Goal: Task Accomplishment & Management: Complete application form

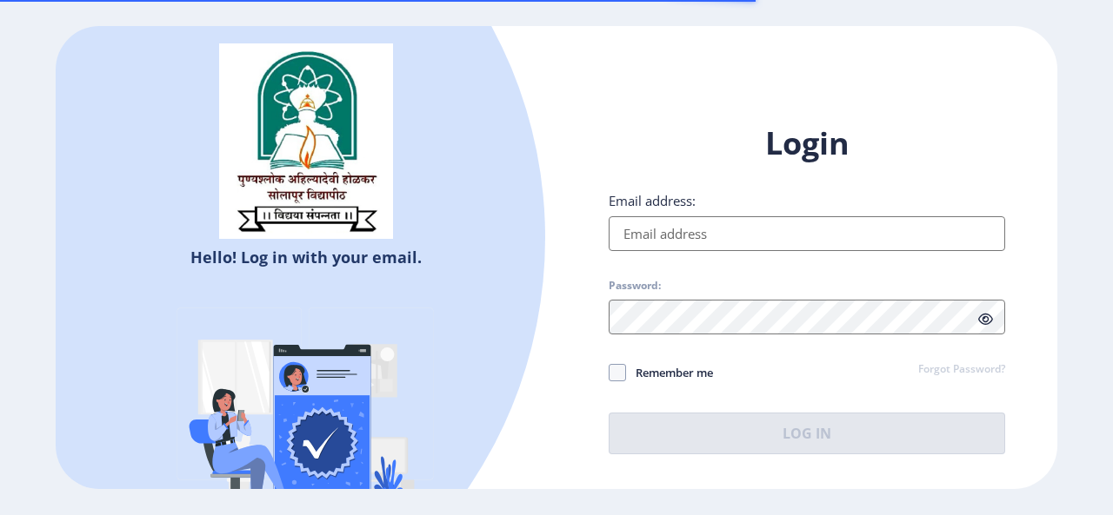
click at [654, 230] on input "Email address:" at bounding box center [807, 233] width 396 height 35
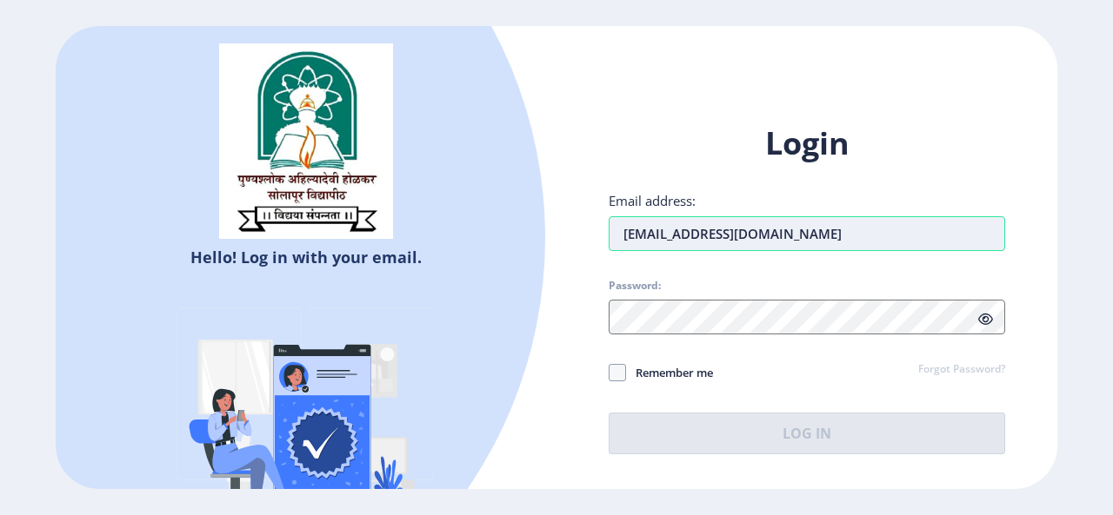
type input "[EMAIL_ADDRESS][DOMAIN_NAME]"
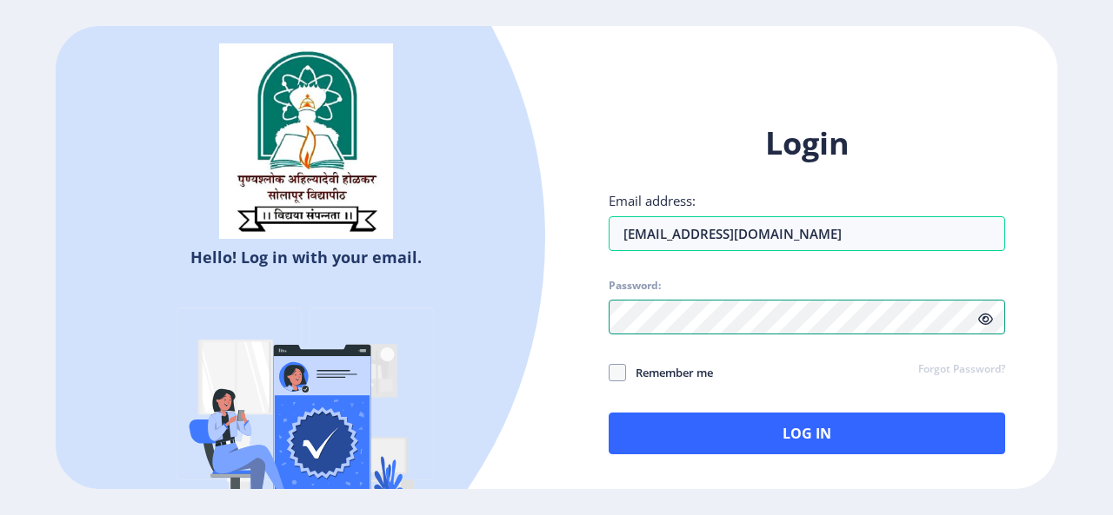
click at [431, 322] on div "Hello! Log in with your email. Don't have an account? Register Login Email addr…" at bounding box center [556, 258] width 1001 height 464
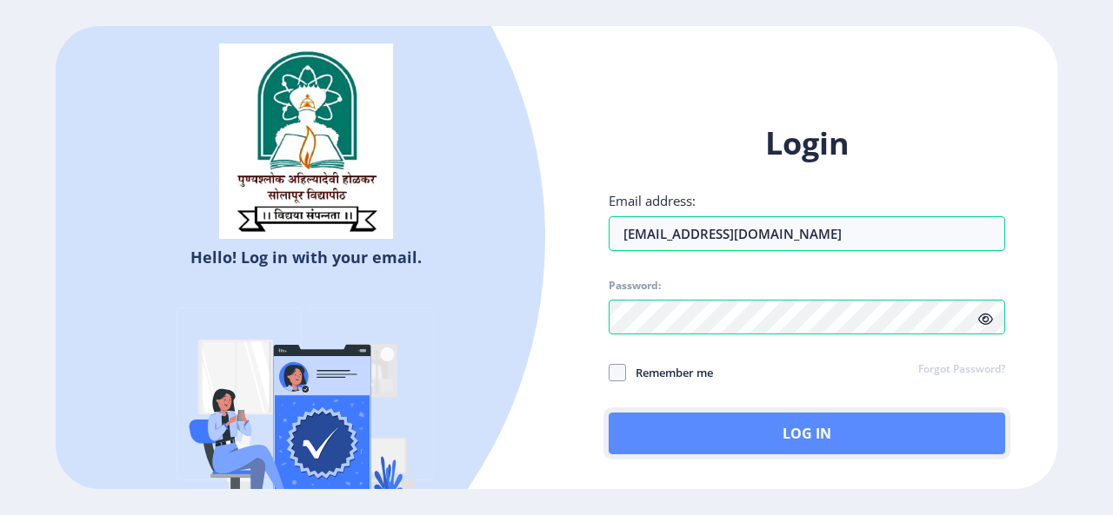
click at [767, 428] on button "Log In" at bounding box center [807, 434] width 396 height 42
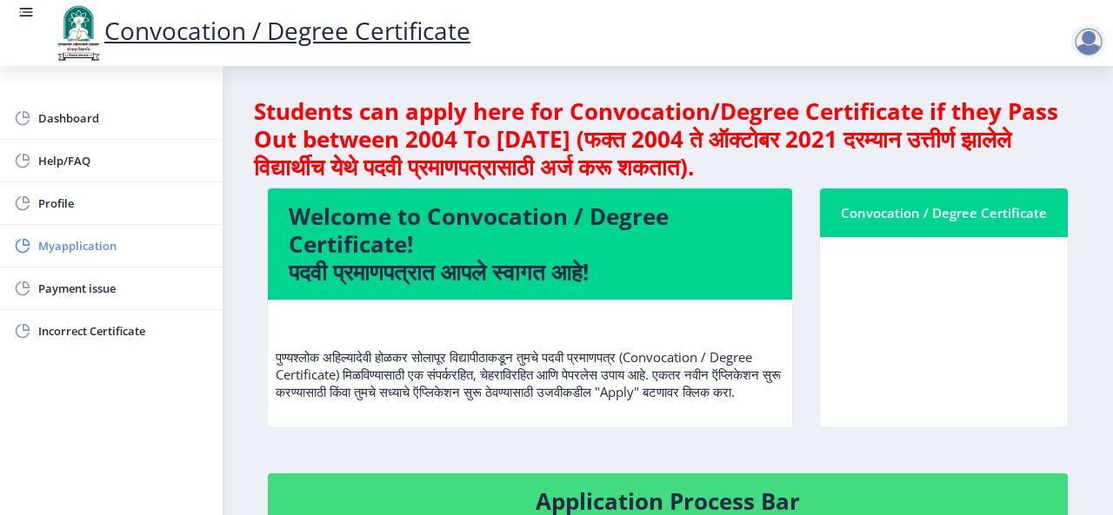
click at [89, 250] on span "Myapplication" at bounding box center [123, 246] width 170 height 21
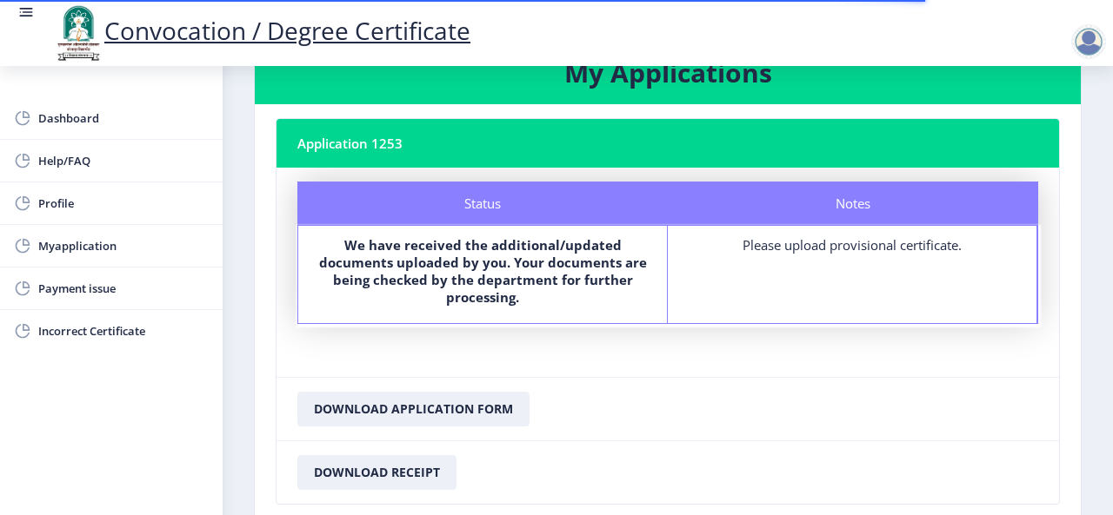
scroll to position [87, 0]
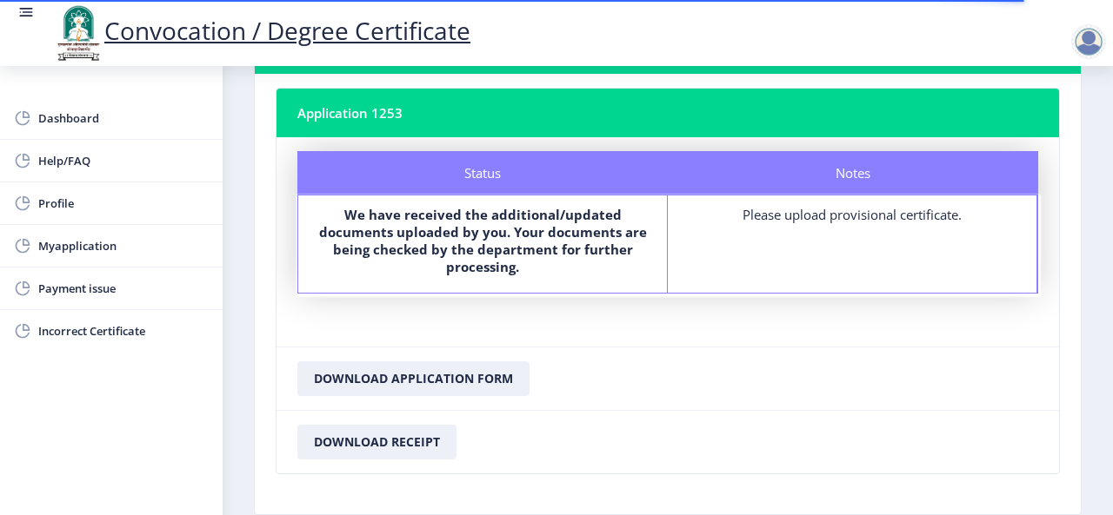
click at [849, 246] on div "Notes Please upload provisional certificate." at bounding box center [852, 244] width 369 height 97
click at [391, 374] on button "Download Application Form" at bounding box center [413, 379] width 232 height 35
click at [83, 246] on span "Myapplication" at bounding box center [123, 246] width 170 height 21
click at [83, 196] on span "Profile" at bounding box center [123, 203] width 170 height 21
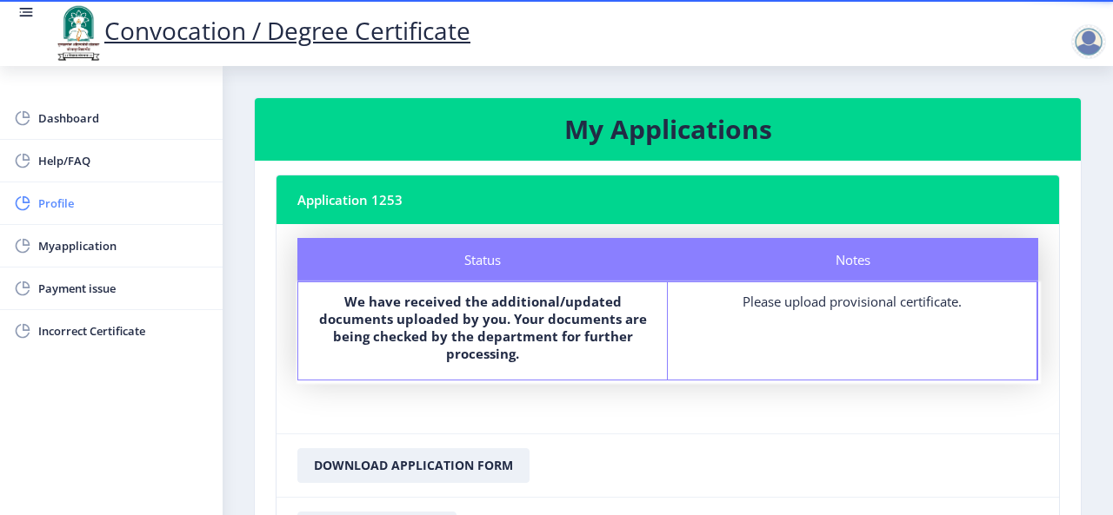
select select "[DEMOGRAPHIC_DATA]"
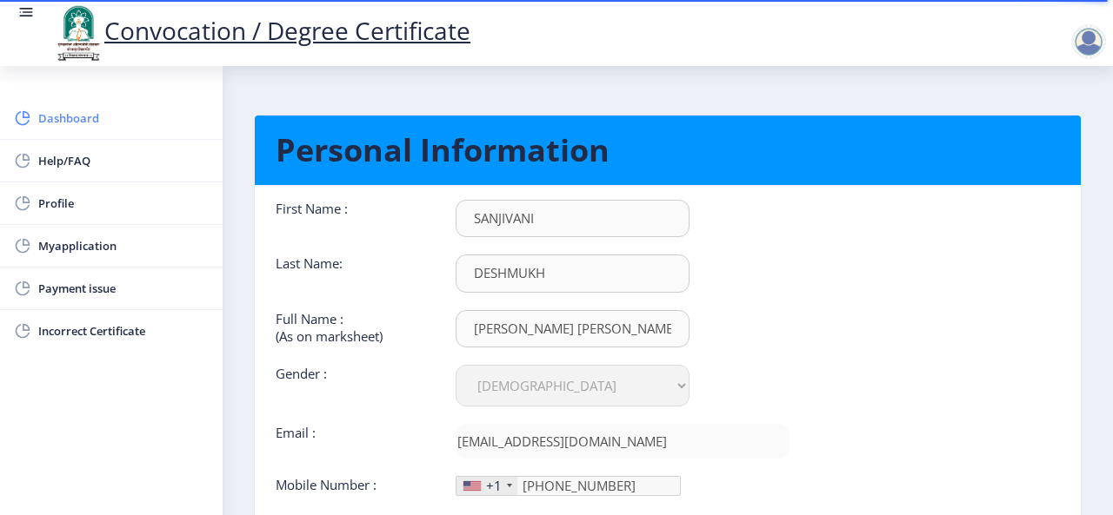
click at [110, 119] on span "Dashboard" at bounding box center [123, 118] width 170 height 21
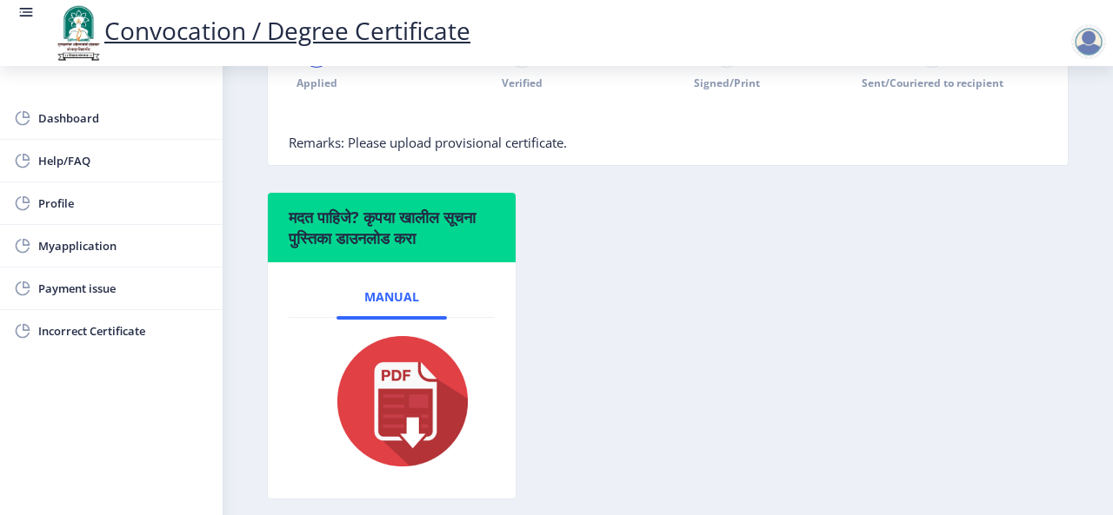
scroll to position [348, 0]
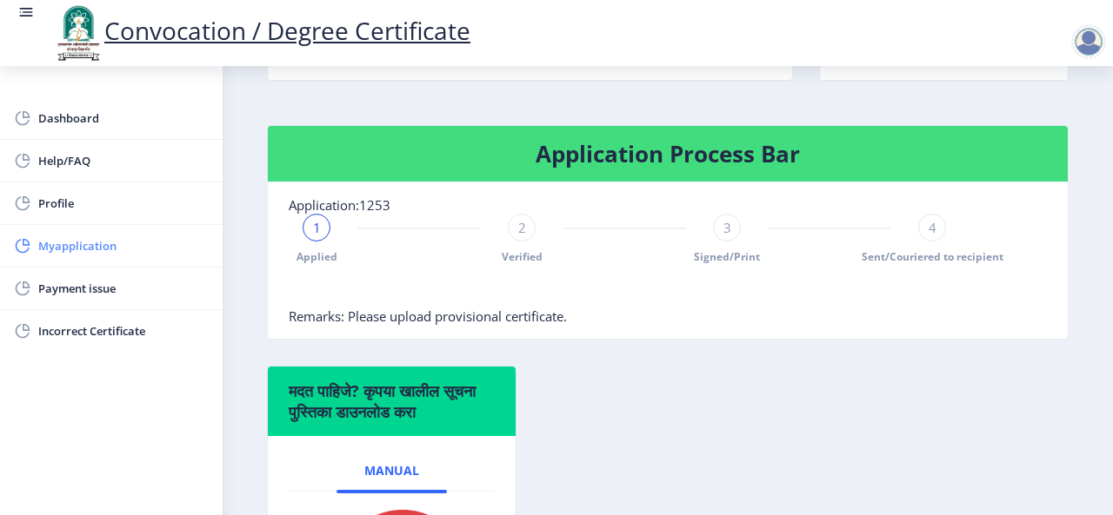
click at [67, 244] on span "Myapplication" at bounding box center [123, 246] width 170 height 21
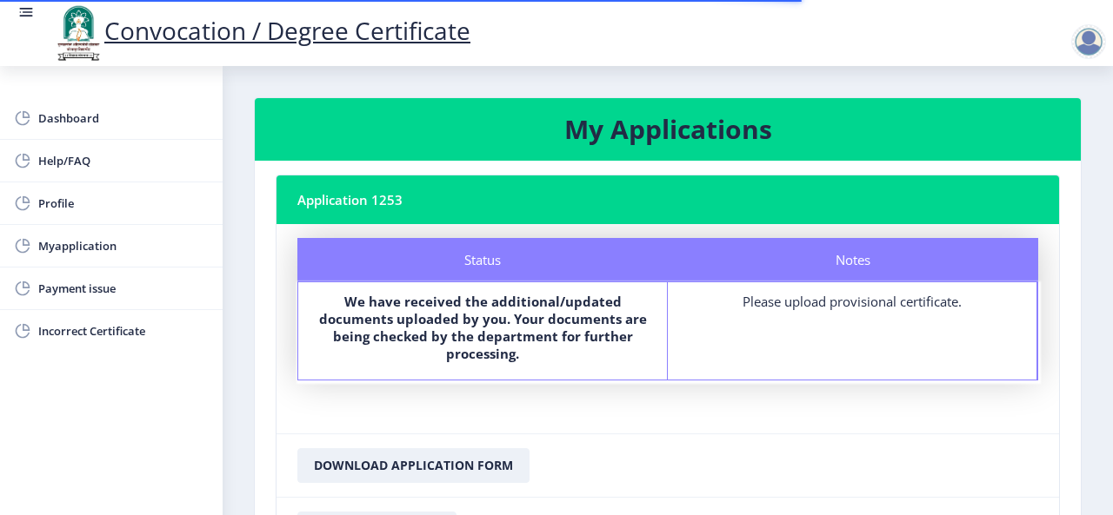
click at [822, 342] on div "Notes Please upload provisional certificate." at bounding box center [852, 331] width 369 height 97
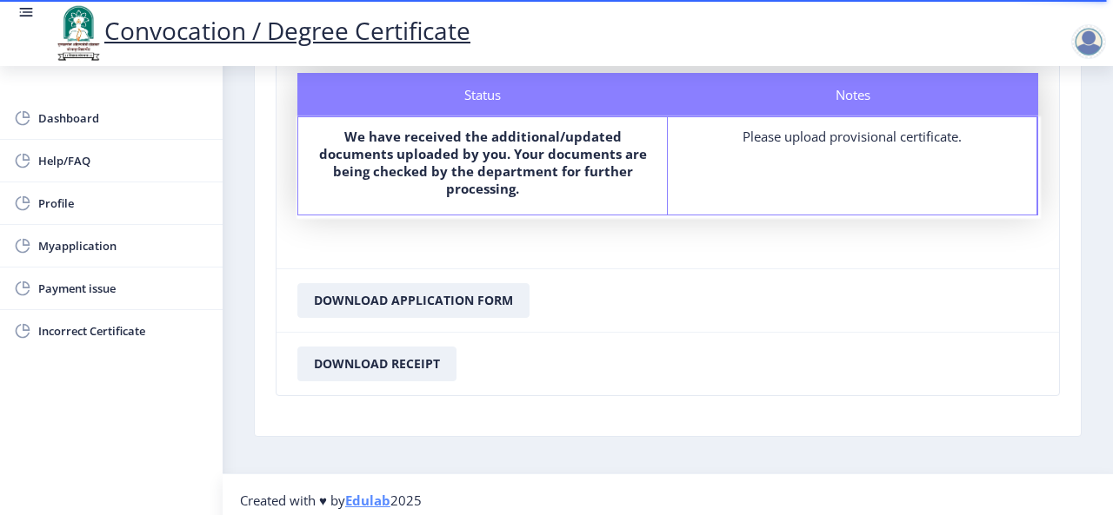
scroll to position [176, 0]
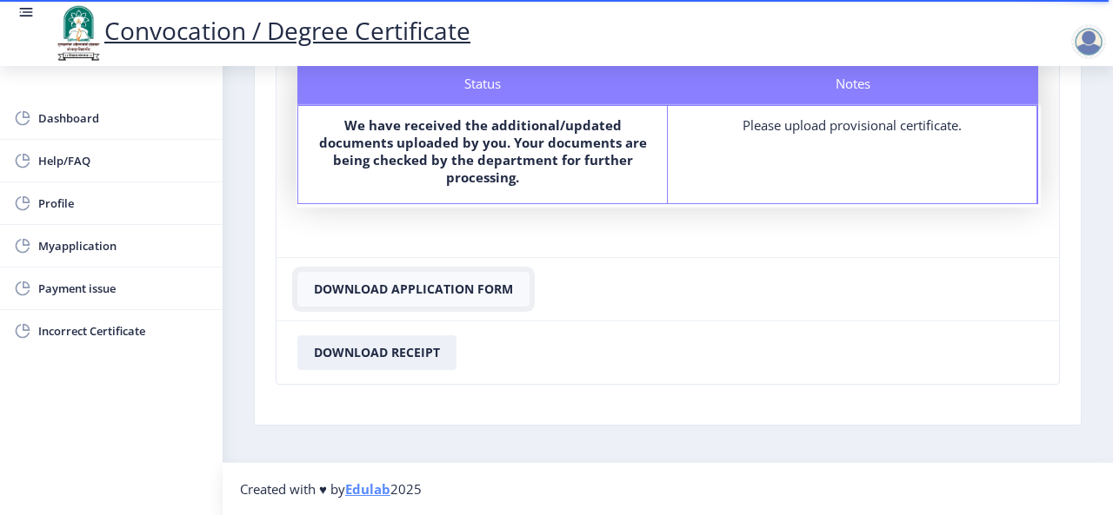
click at [406, 287] on button "Download Application Form" at bounding box center [413, 289] width 232 height 35
click at [76, 115] on span "Dashboard" at bounding box center [123, 118] width 170 height 21
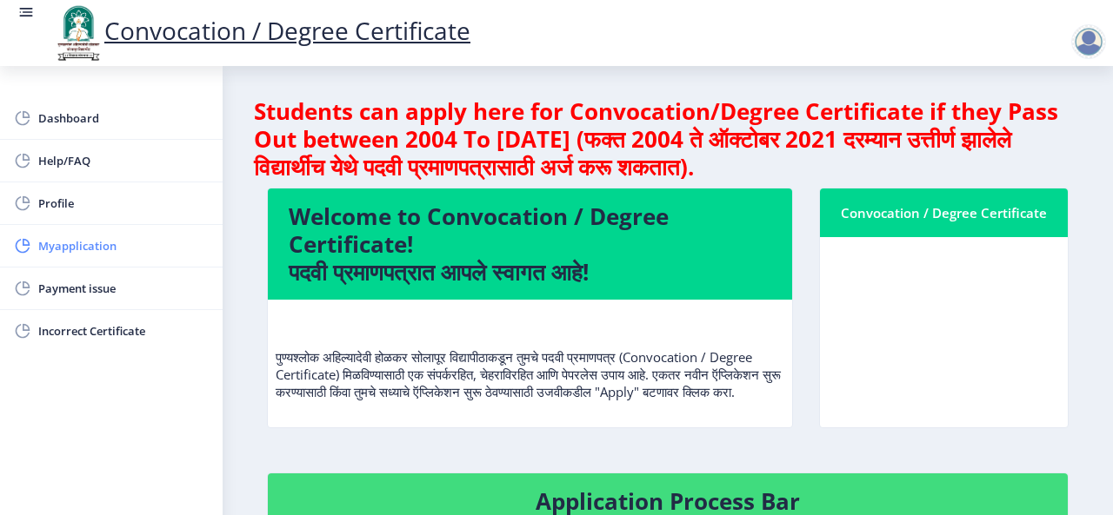
click at [92, 243] on span "Myapplication" at bounding box center [123, 246] width 170 height 21
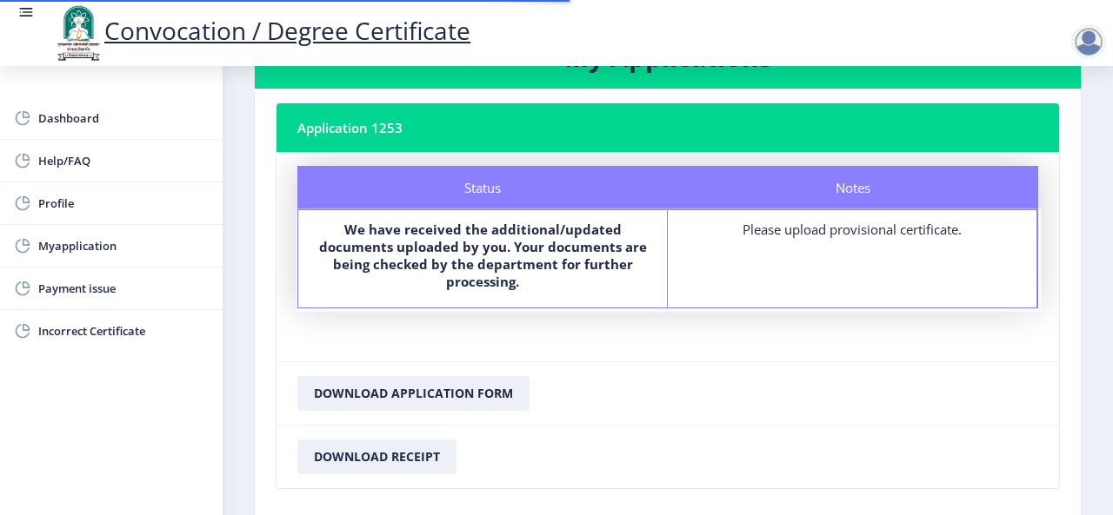
scroll to position [176, 0]
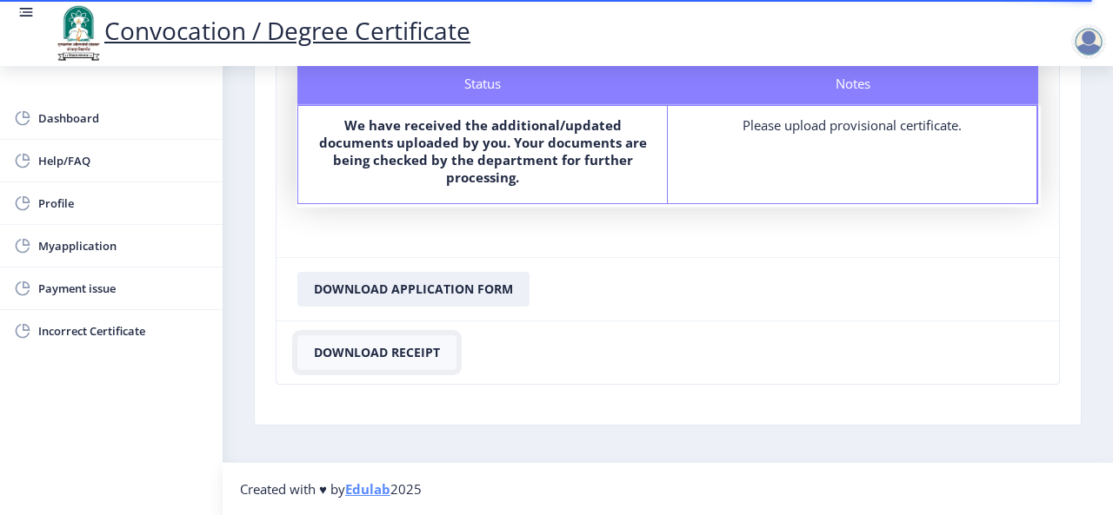
click at [384, 356] on button "Download Receipt" at bounding box center [376, 353] width 159 height 35
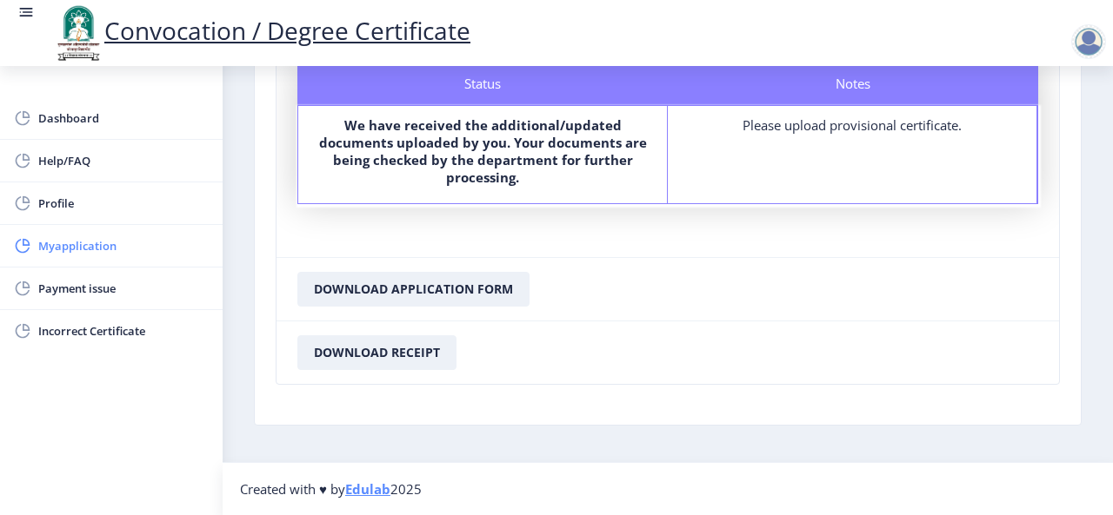
click at [73, 247] on span "Myapplication" at bounding box center [123, 246] width 170 height 21
click at [75, 114] on span "Dashboard" at bounding box center [123, 118] width 170 height 21
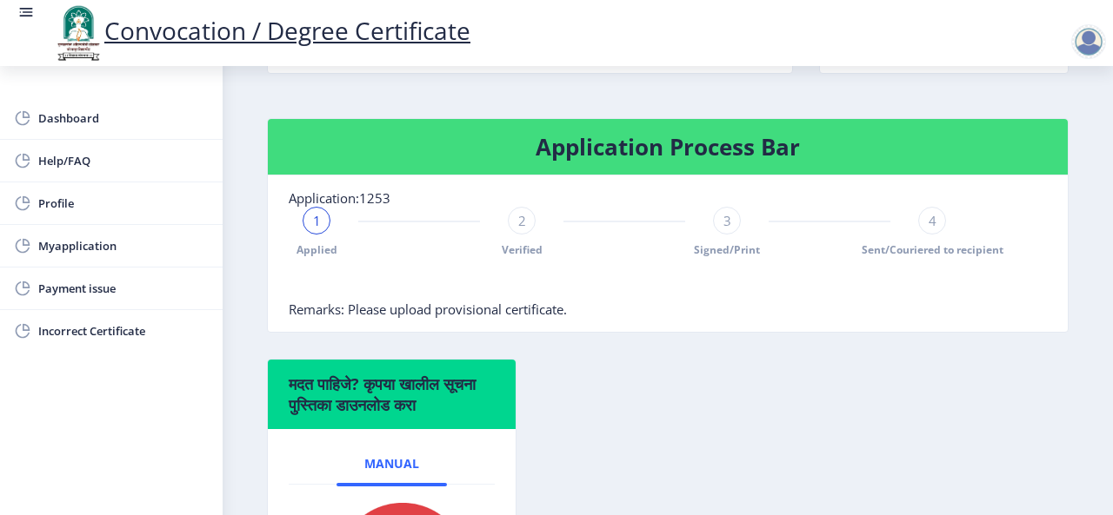
scroll to position [348, 0]
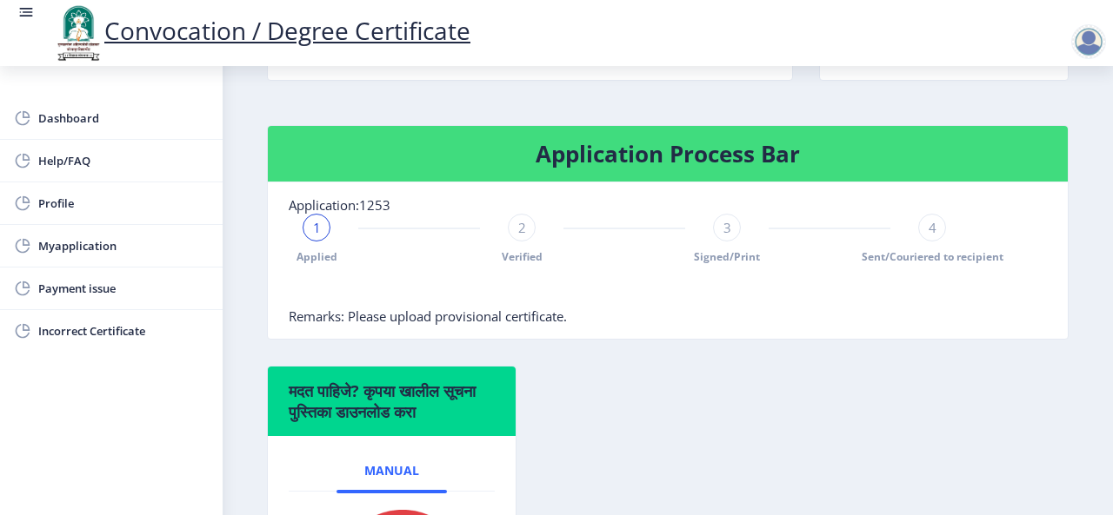
click at [529, 242] on div "2" at bounding box center [522, 228] width 28 height 28
click at [715, 242] on div "3" at bounding box center [727, 228] width 28 height 28
click at [921, 236] on div "4" at bounding box center [932, 228] width 28 height 28
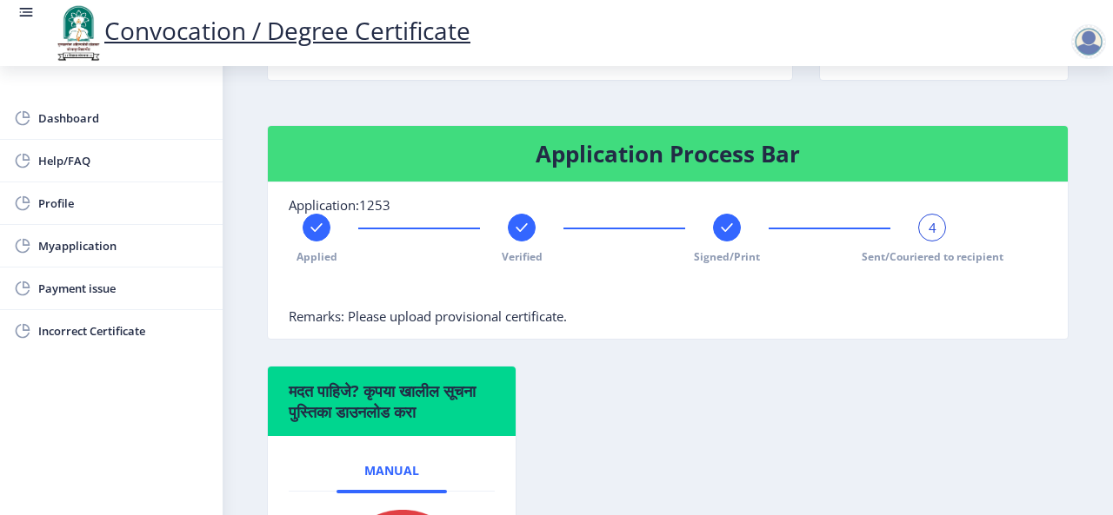
click at [929, 236] on span "4" at bounding box center [932, 227] width 8 height 17
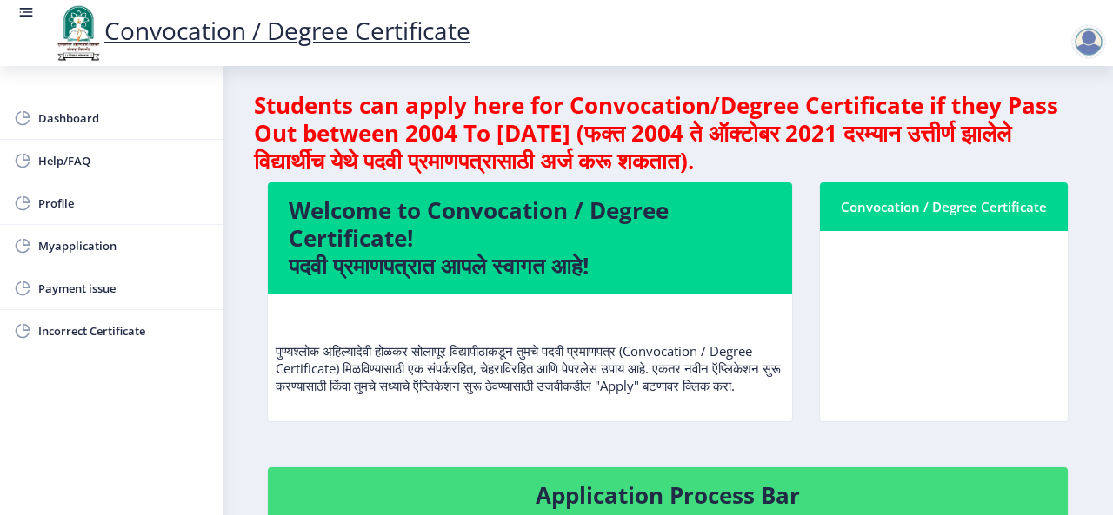
scroll to position [0, 0]
